Goal: Information Seeking & Learning: Learn about a topic

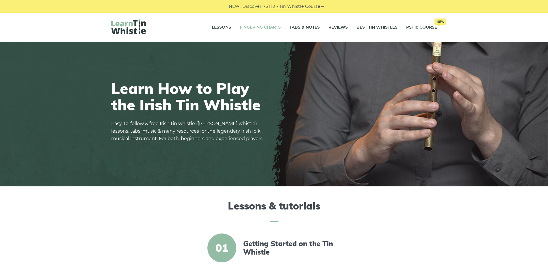
click at [269, 25] on link "Fingering Charts" at bounding box center [260, 27] width 41 height 14
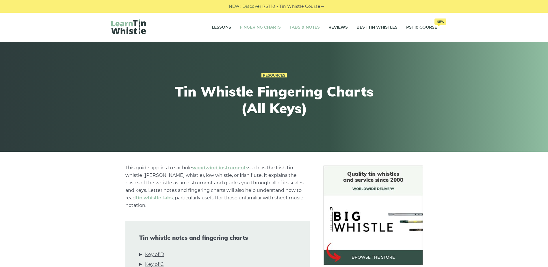
click at [294, 26] on link "Tabs & Notes" at bounding box center [304, 27] width 30 height 14
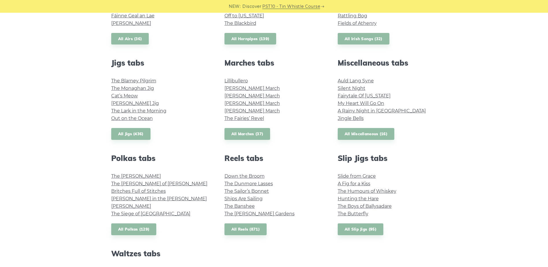
scroll to position [289, 0]
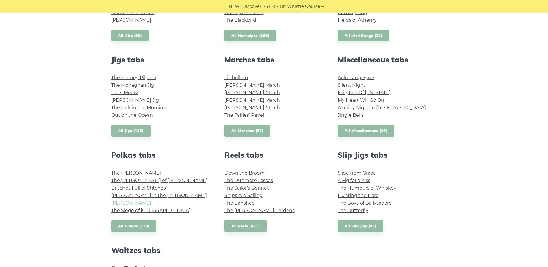
click at [137, 201] on link "John Ryan’s" at bounding box center [131, 202] width 40 height 5
click at [130, 174] on link "The Kerry Polka" at bounding box center [136, 172] width 50 height 5
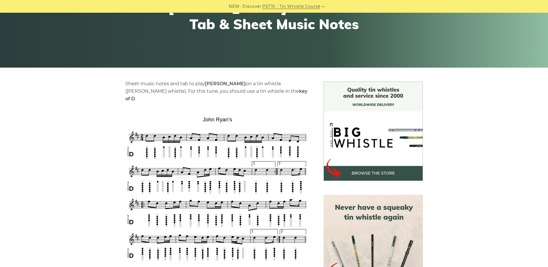
scroll to position [116, 0]
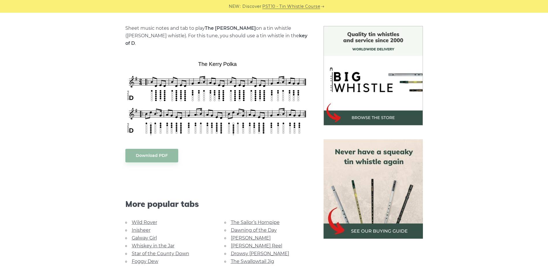
scroll to position [202, 0]
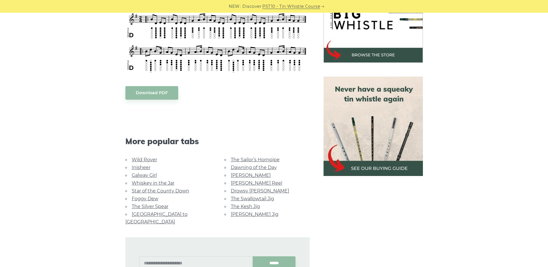
click at [146, 165] on link "Inisheer" at bounding box center [141, 167] width 19 height 5
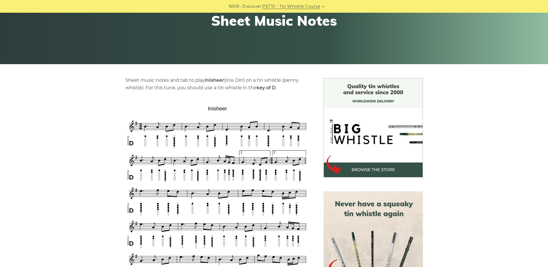
scroll to position [116, 0]
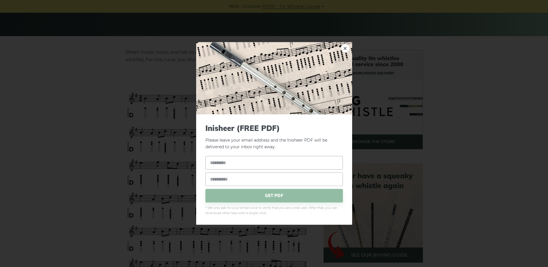
click at [217, 82] on img at bounding box center [274, 78] width 156 height 72
click at [347, 50] on link "×" at bounding box center [345, 48] width 9 height 9
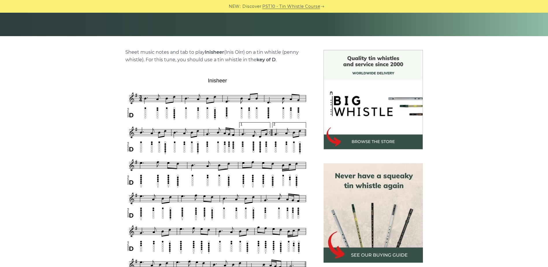
click at [220, 52] on strong "Inisheer" at bounding box center [214, 51] width 19 height 5
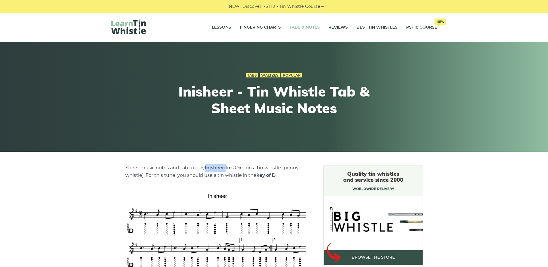
click at [301, 27] on link "Tabs & Notes" at bounding box center [304, 27] width 30 height 14
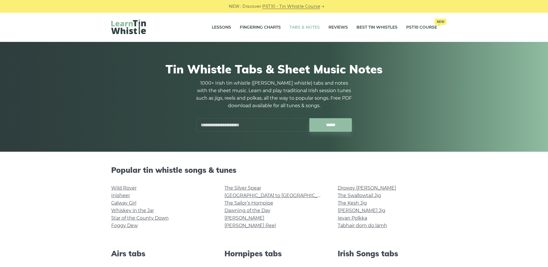
click at [273, 122] on input "text" at bounding box center [252, 125] width 113 height 14
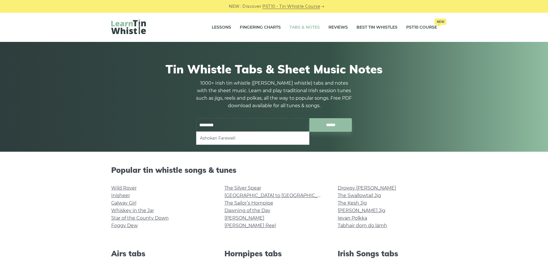
click at [238, 140] on li "Ashokan Farewell" at bounding box center [253, 138] width 106 height 7
type input "**********"
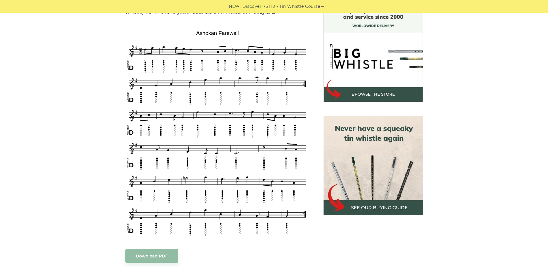
scroll to position [173, 0]
